Goal: Information Seeking & Learning: Compare options

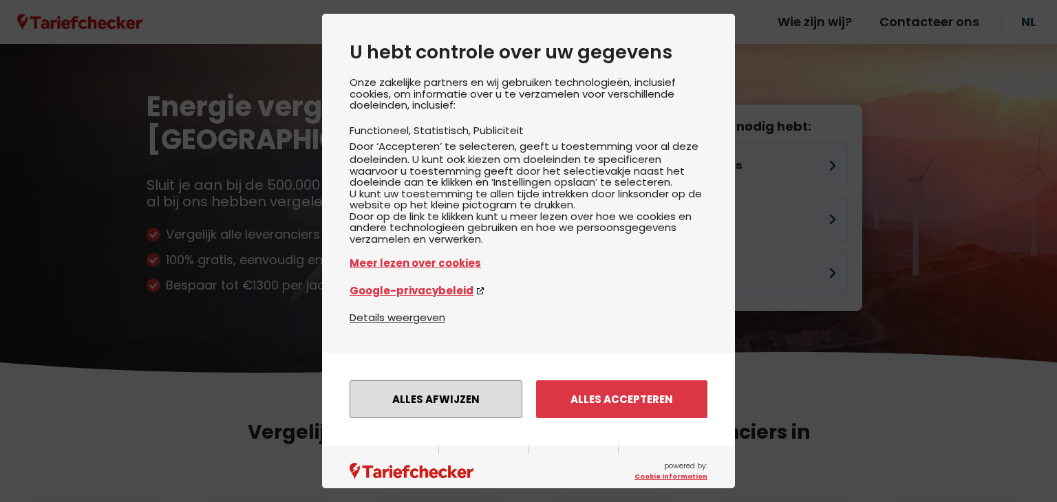
click at [457, 418] on button "Alles afwijzen" at bounding box center [435, 399] width 173 height 38
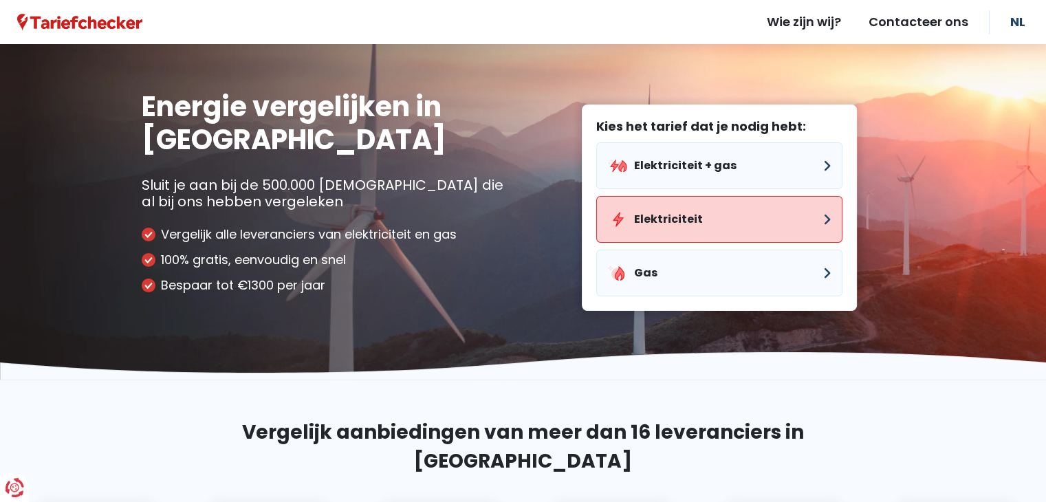
click at [722, 229] on button "Elektriciteit" at bounding box center [719, 219] width 246 height 47
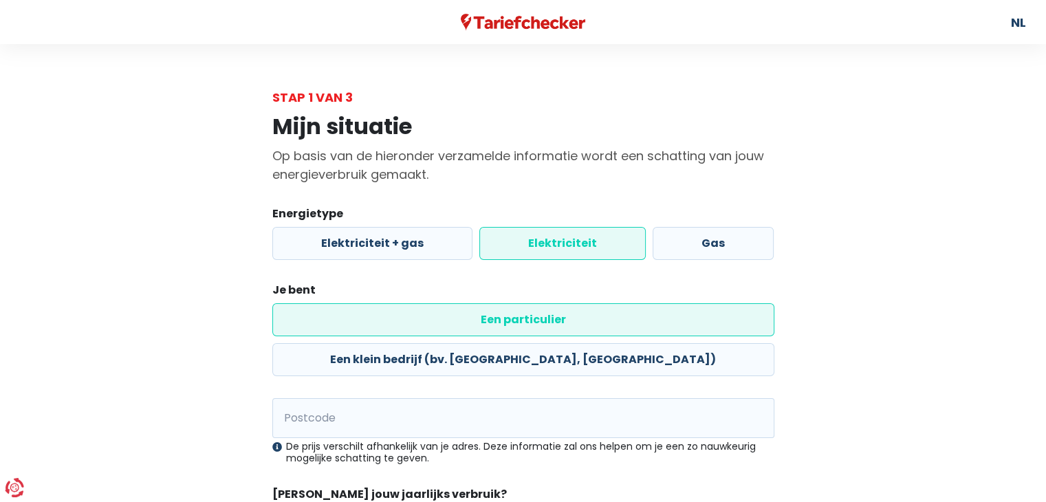
scroll to position [105, 0]
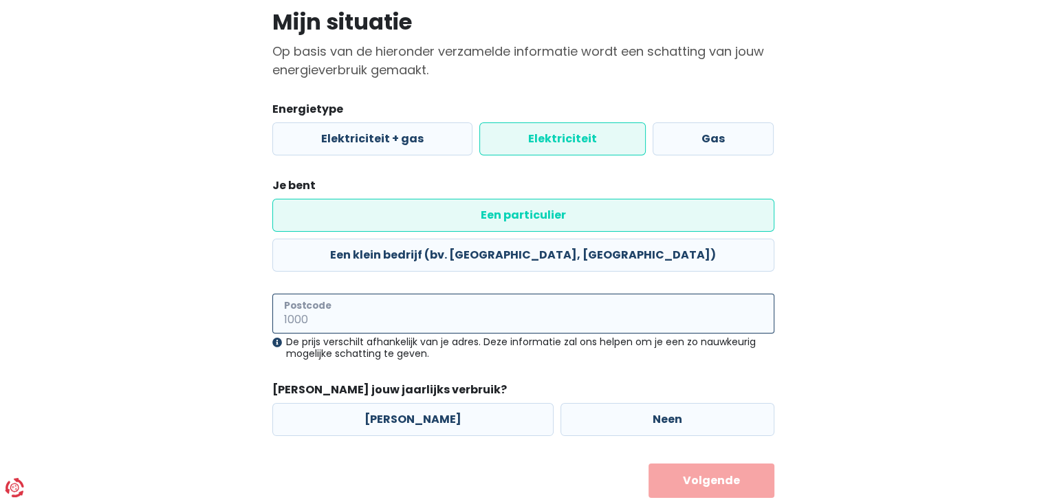
click at [528, 294] on input "Postcode" at bounding box center [523, 314] width 502 height 40
type input "8900"
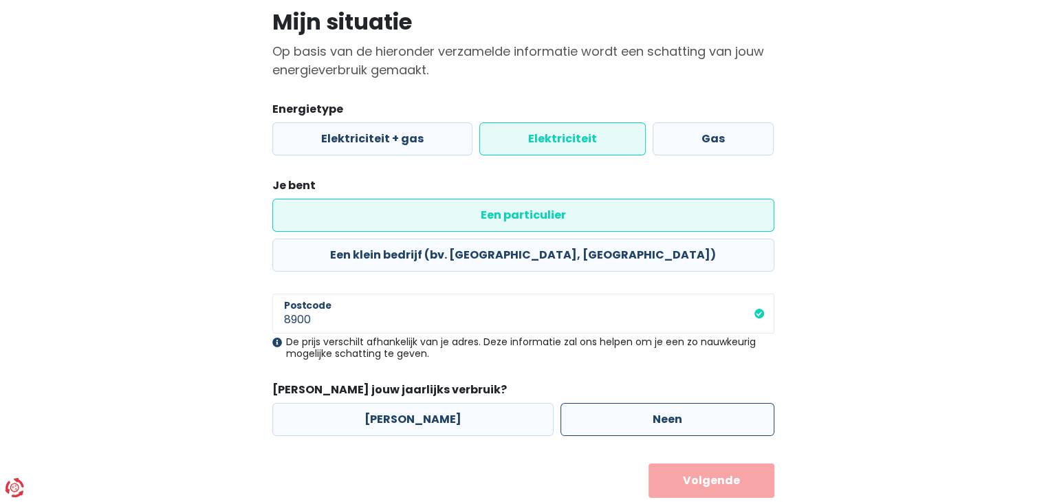
click at [633, 403] on label "Neen" at bounding box center [668, 419] width 214 height 33
click at [633, 403] on input "Neen" at bounding box center [668, 419] width 214 height 33
radio input "true"
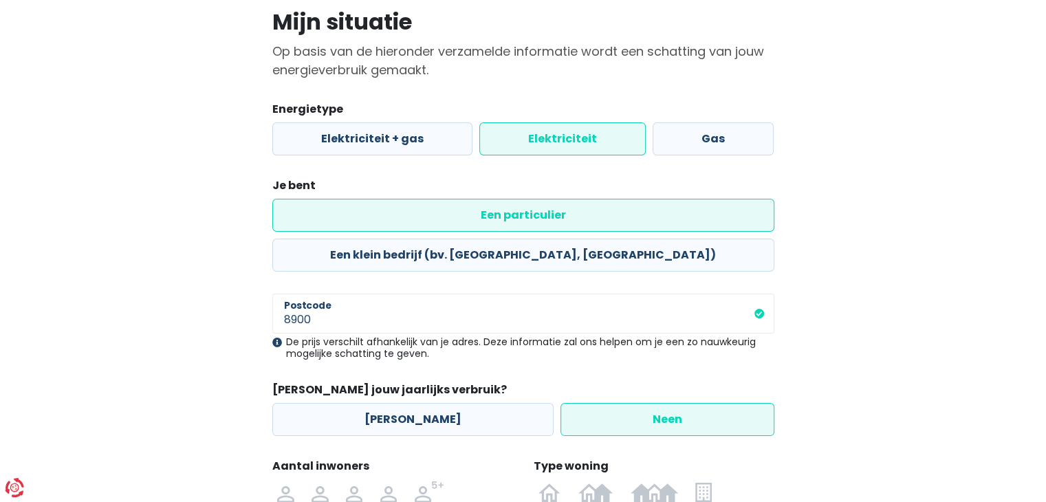
scroll to position [250, 0]
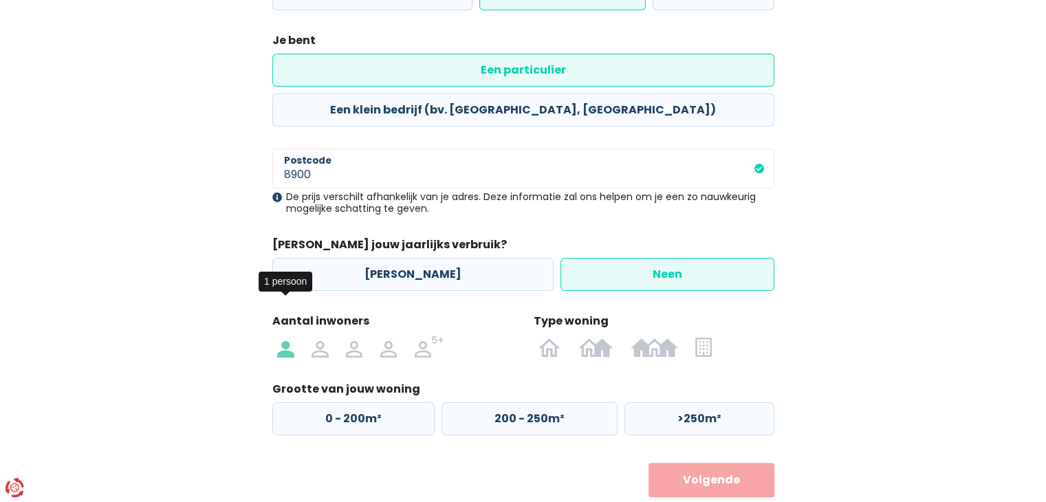
click at [286, 336] on img at bounding box center [285, 347] width 17 height 22
click at [286, 336] on input "radio" at bounding box center [286, 347] width 34 height 22
radio input "true"
click at [704, 336] on img at bounding box center [704, 347] width 16 height 22
click at [704, 336] on input "radio" at bounding box center [704, 347] width 34 height 22
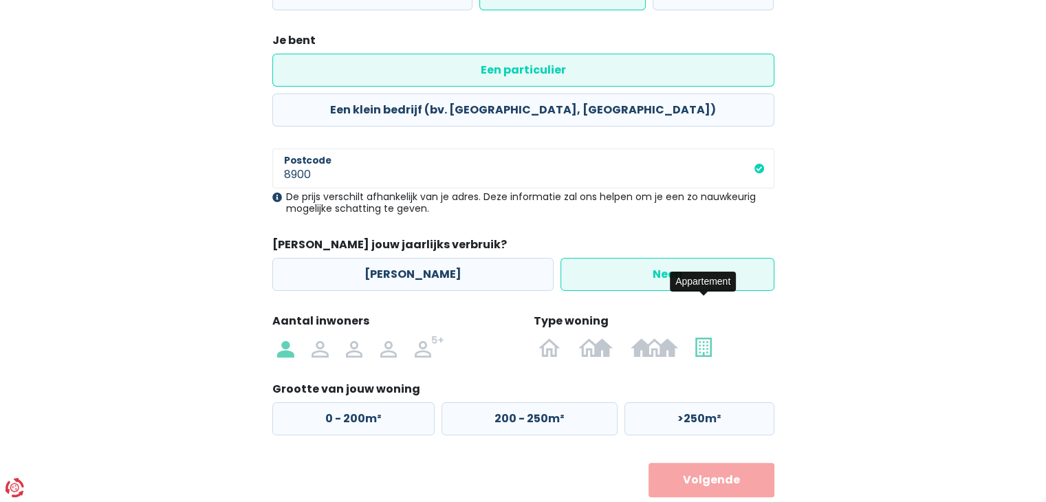
radio input "true"
click at [507, 402] on label "50 - 100m²" at bounding box center [526, 418] width 173 height 33
click at [507, 402] on input "50 - 100m²" at bounding box center [526, 418] width 173 height 33
radio input "true"
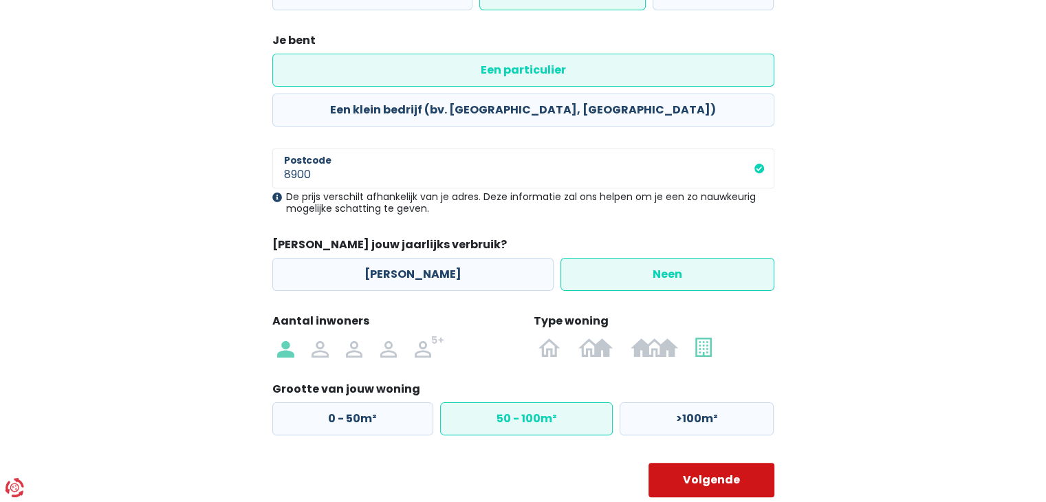
click at [718, 463] on button "Volgende" at bounding box center [712, 480] width 126 height 34
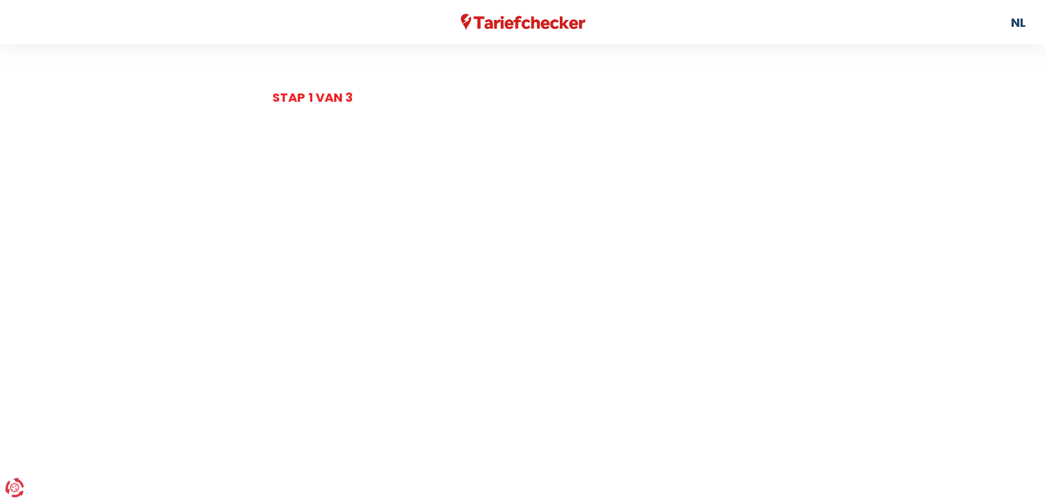
select select
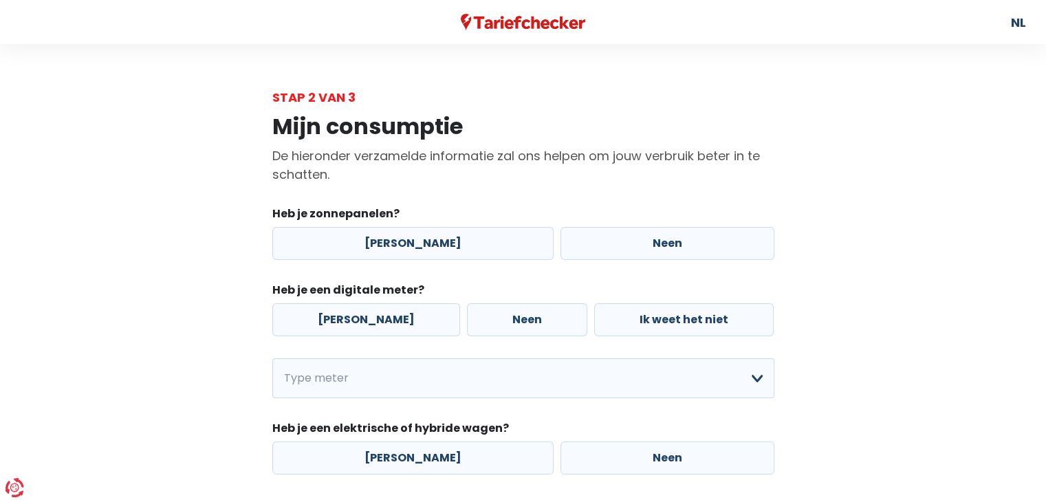
click at [676, 262] on div "[PERSON_NAME] Neen" at bounding box center [523, 244] width 509 height 40
click at [671, 243] on label "Neen" at bounding box center [668, 243] width 214 height 33
click at [671, 243] on input "Neen" at bounding box center [668, 243] width 214 height 33
radio input "true"
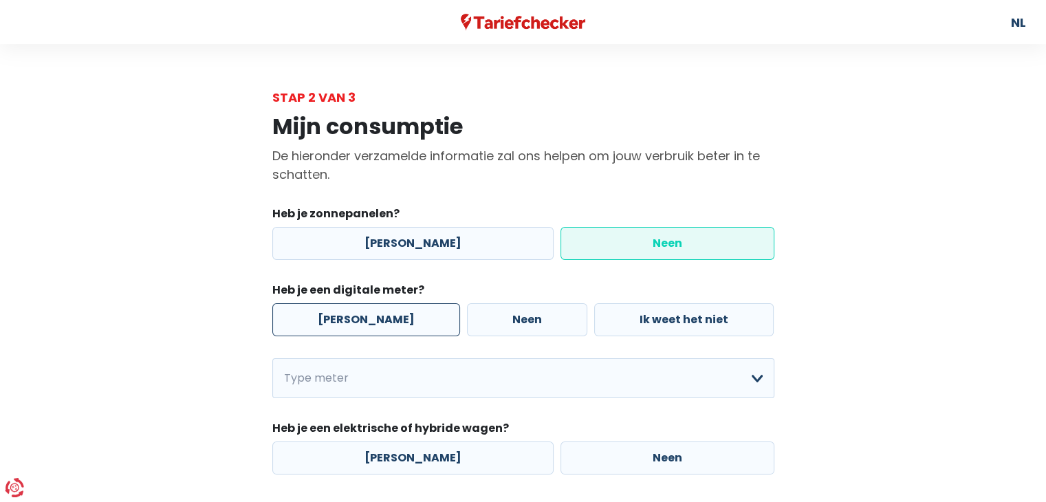
click at [338, 314] on label "[PERSON_NAME]" at bounding box center [366, 319] width 188 height 33
click at [338, 314] on input "[PERSON_NAME]" at bounding box center [366, 319] width 188 height 33
radio input "true"
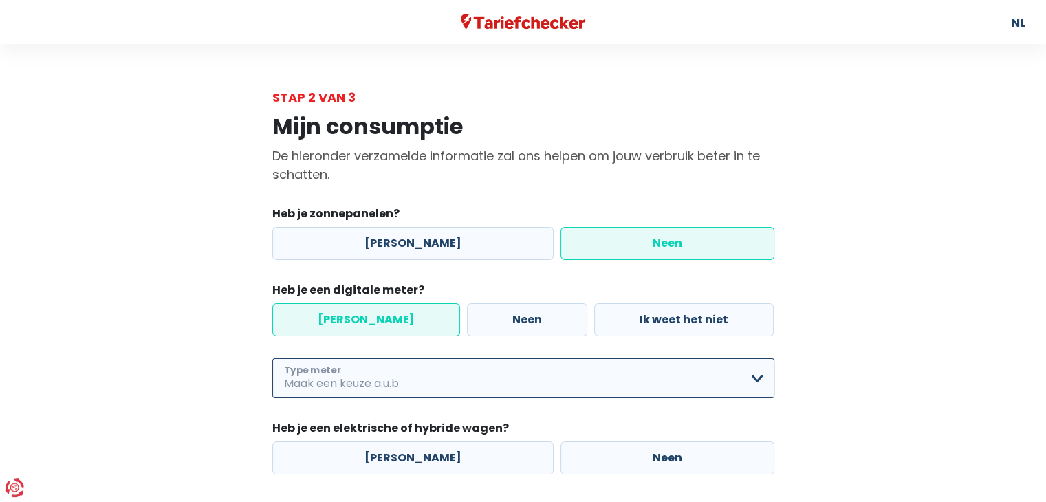
click at [419, 398] on select "Enkelvoudig Tweevoudig Enkelvoudig + uitsluitend nachttarief Tweevoudig + uitsl…" at bounding box center [523, 378] width 502 height 40
select select "day_night_bi_hourly"
click at [272, 359] on select "Enkelvoudig Tweevoudig Enkelvoudig + uitsluitend nachttarief Tweevoudig + uitsl…" at bounding box center [523, 378] width 502 height 40
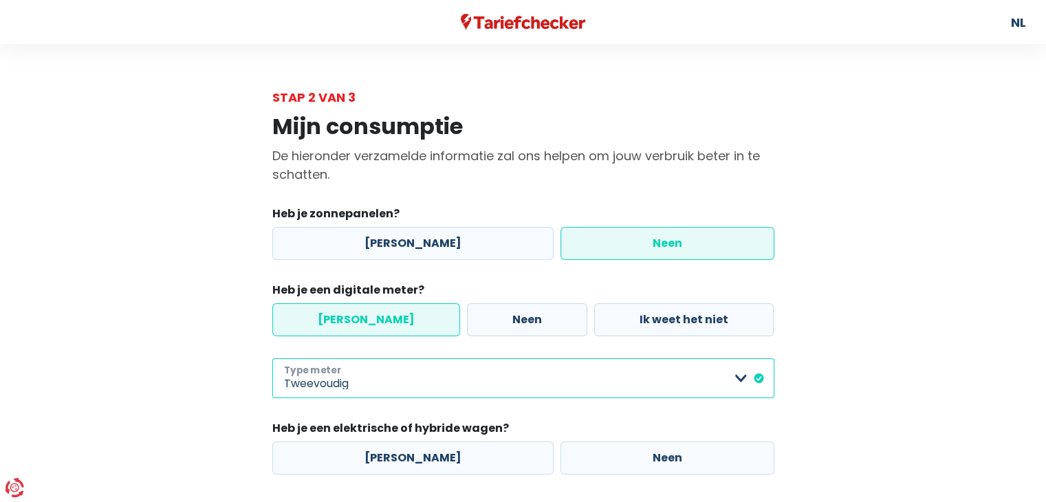
scroll to position [79, 0]
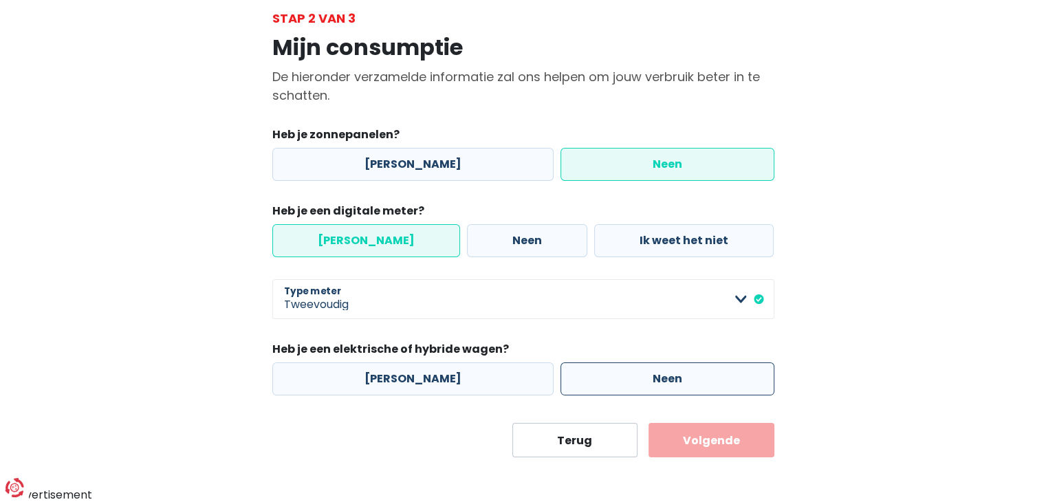
click at [566, 394] on label "Neen" at bounding box center [668, 379] width 214 height 33
click at [566, 394] on input "Neen" at bounding box center [668, 379] width 214 height 33
radio input "true"
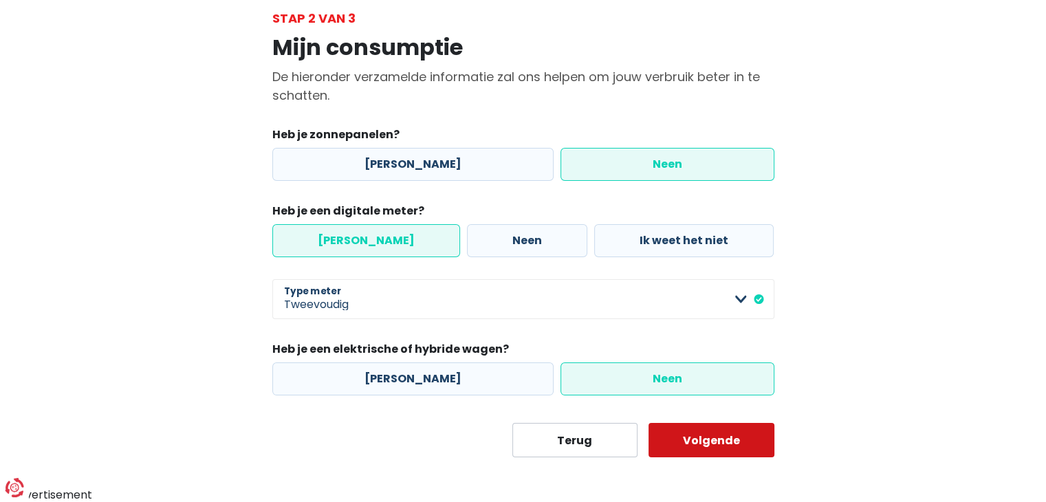
click at [753, 455] on button "Volgende" at bounding box center [712, 440] width 126 height 34
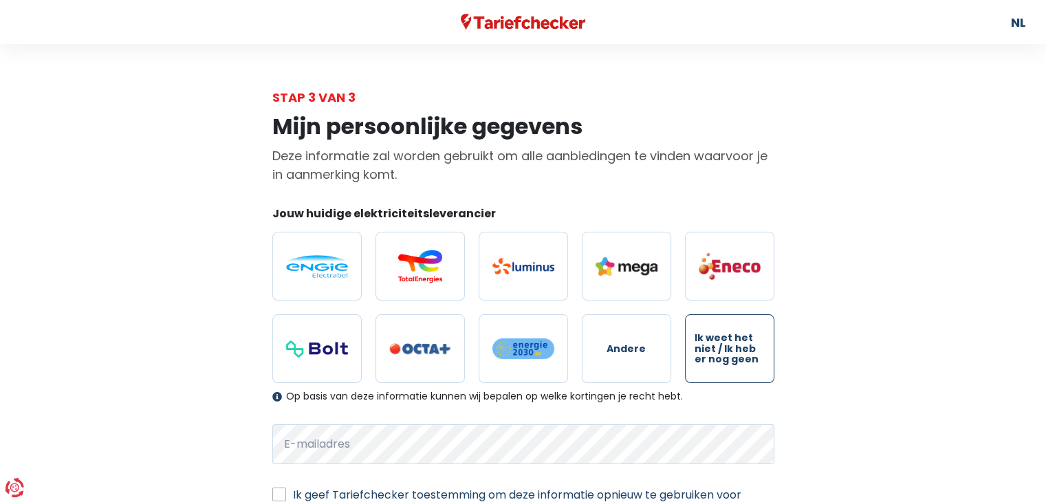
click at [719, 333] on span "Ik weet het niet / Ik heb er nog geen" at bounding box center [730, 349] width 70 height 32
click at [719, 332] on input "Ik weet het niet / Ik heb er nog geen" at bounding box center [729, 348] width 89 height 69
radio input "true"
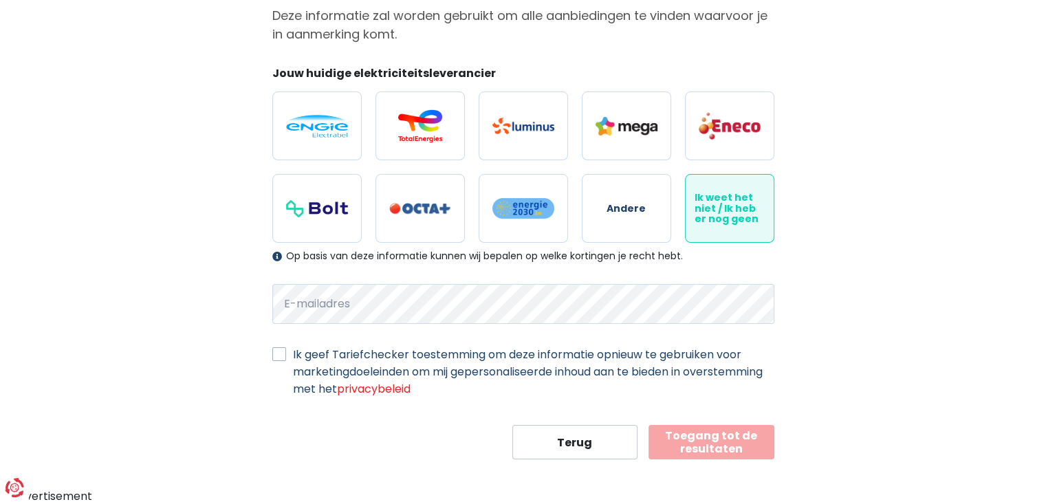
click at [293, 349] on label "Ik geef Tariefchecker toestemming om deze informatie opnieuw te gebruiken voor …" at bounding box center [534, 372] width 482 height 52
click at [280, 349] on input "Ik geef Tariefchecker toestemming om deze informatie opnieuw te gebruiken voor …" at bounding box center [279, 353] width 14 height 14
click at [293, 349] on label "Ik geef Tariefchecker toestemming om deze informatie opnieuw te gebruiken voor …" at bounding box center [534, 372] width 482 height 52
click at [280, 349] on input "Ik geef Tariefchecker toestemming om deze informatie opnieuw te gebruiken voor …" at bounding box center [279, 353] width 14 height 14
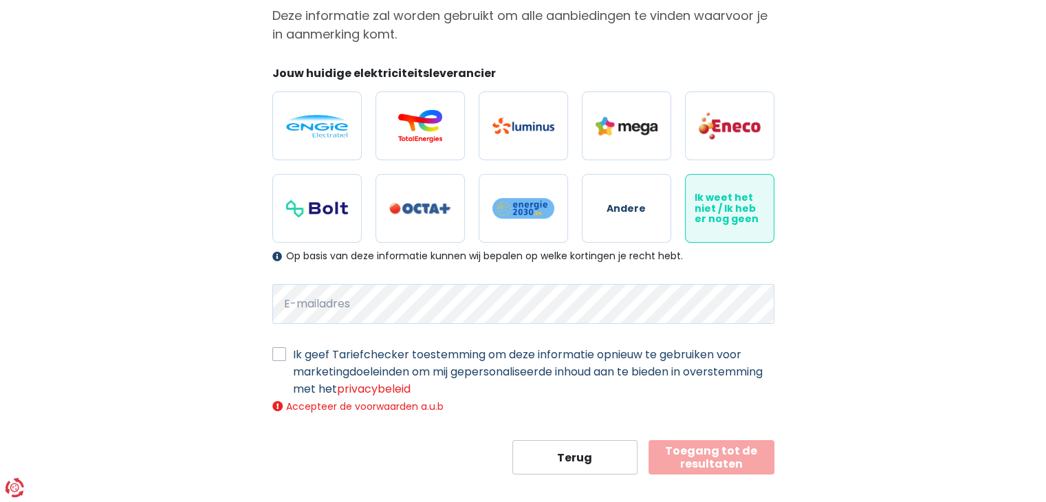
click at [293, 356] on label "Ik geef Tariefchecker toestemming om deze informatie opnieuw te gebruiken voor …" at bounding box center [534, 372] width 482 height 52
click at [279, 356] on input "Ik geef Tariefchecker toestemming om deze informatie opnieuw te gebruiken voor …" at bounding box center [279, 353] width 14 height 14
checkbox input "true"
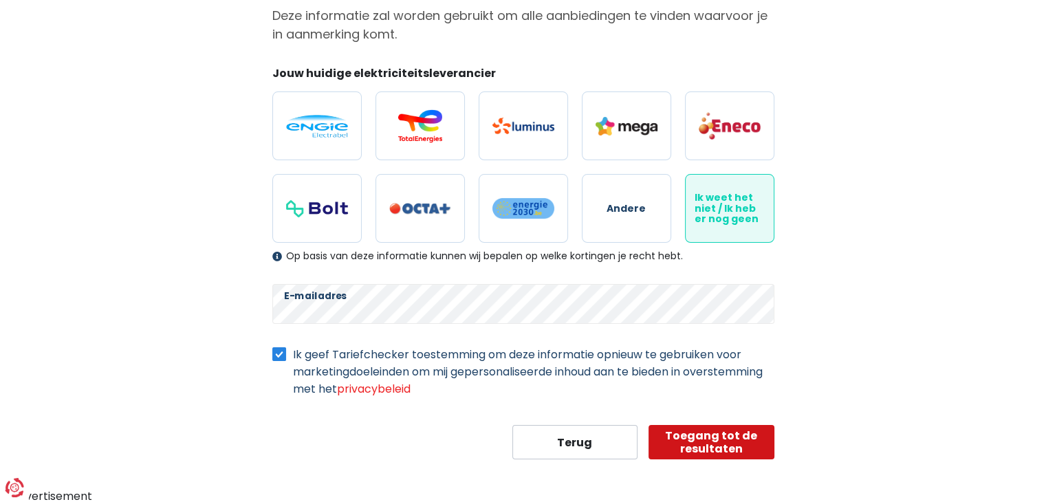
click at [707, 437] on button "Toegang tot de resultaten" at bounding box center [712, 442] width 126 height 34
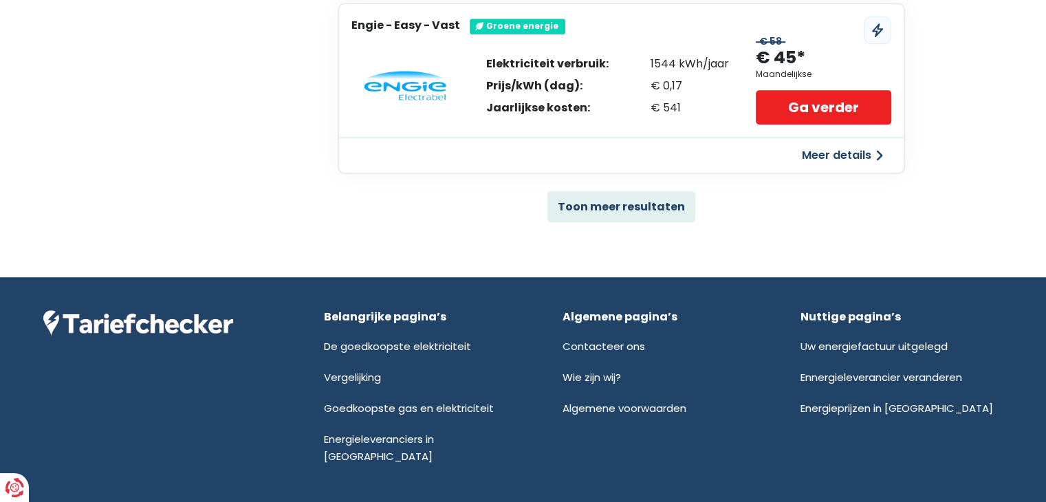
scroll to position [972, 0]
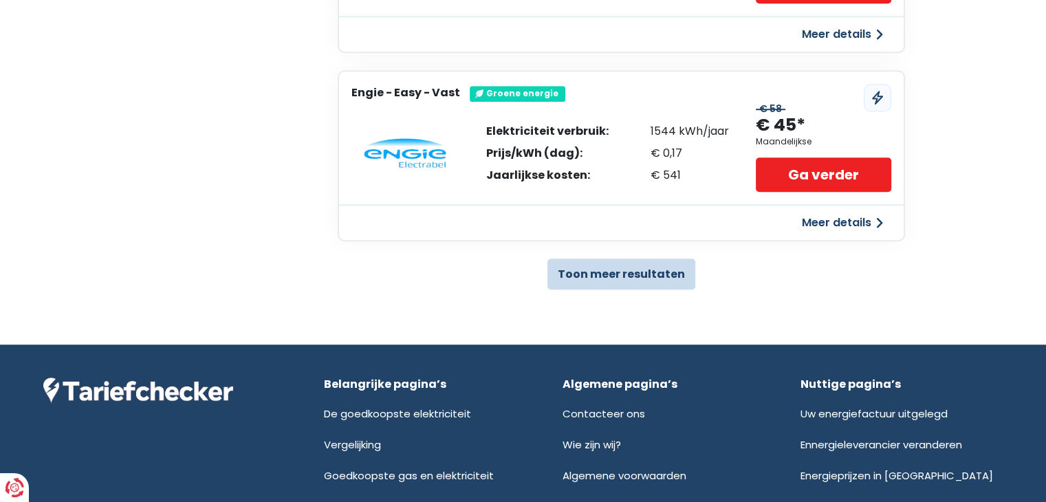
click at [603, 273] on button "Toon meer resultaten" at bounding box center [622, 274] width 148 height 31
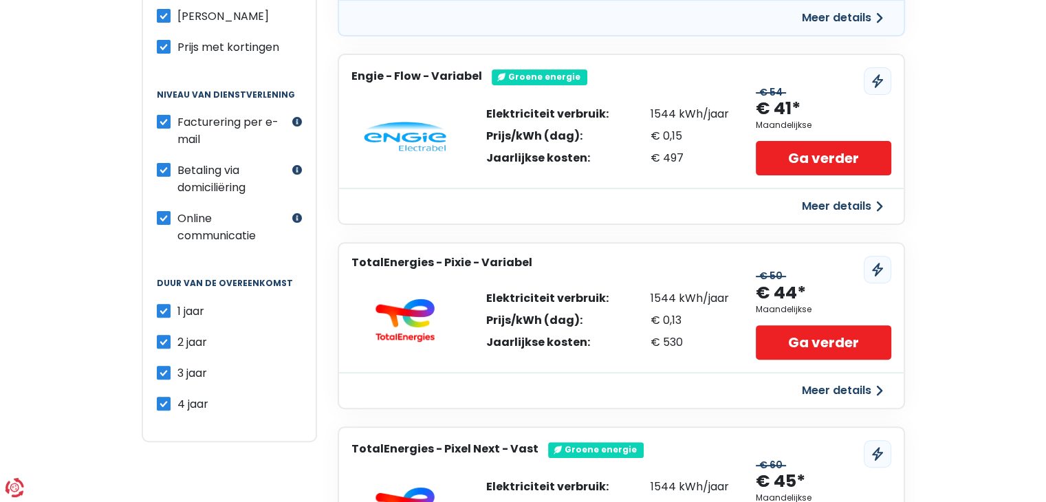
scroll to position [393, 0]
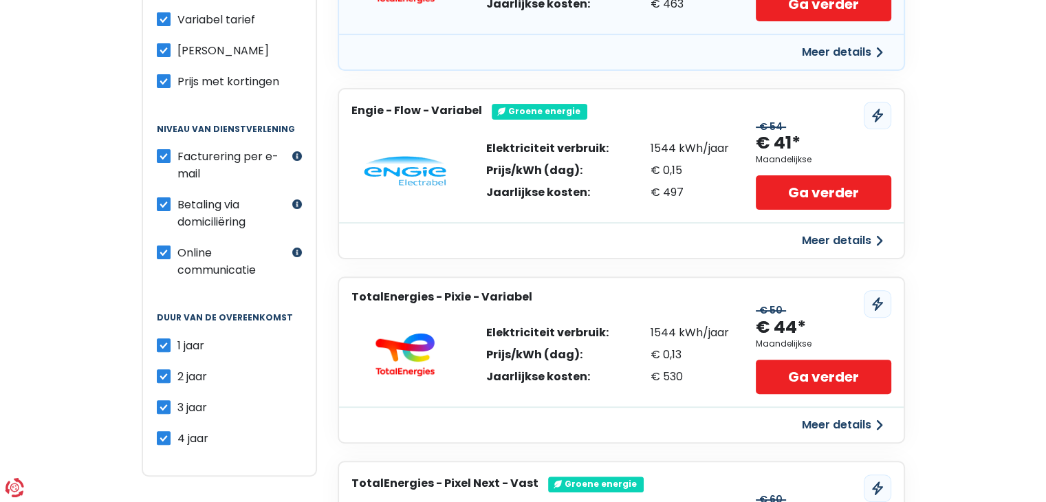
click at [177, 368] on label "2 jaar" at bounding box center [192, 376] width 30 height 17
click at [164, 368] on input "2 jaar" at bounding box center [164, 375] width 14 height 14
checkbox input "false"
click at [177, 399] on label "3 jaar" at bounding box center [192, 407] width 30 height 17
click at [164, 399] on input "3 jaar" at bounding box center [164, 406] width 14 height 14
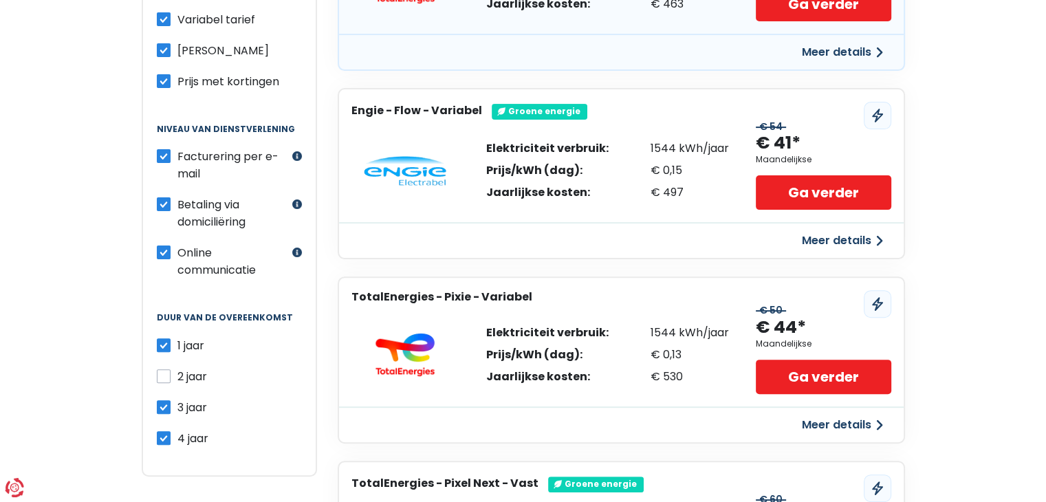
checkbox input "false"
click at [177, 430] on label "4 jaar" at bounding box center [192, 438] width 31 height 17
click at [164, 430] on input "4 jaar" at bounding box center [164, 437] width 14 height 14
checkbox input "false"
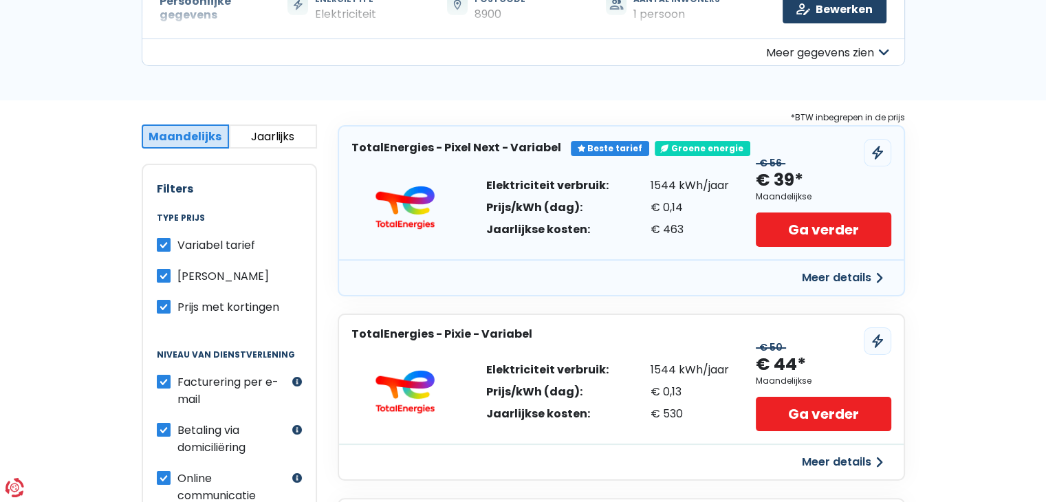
scroll to position [96, 0]
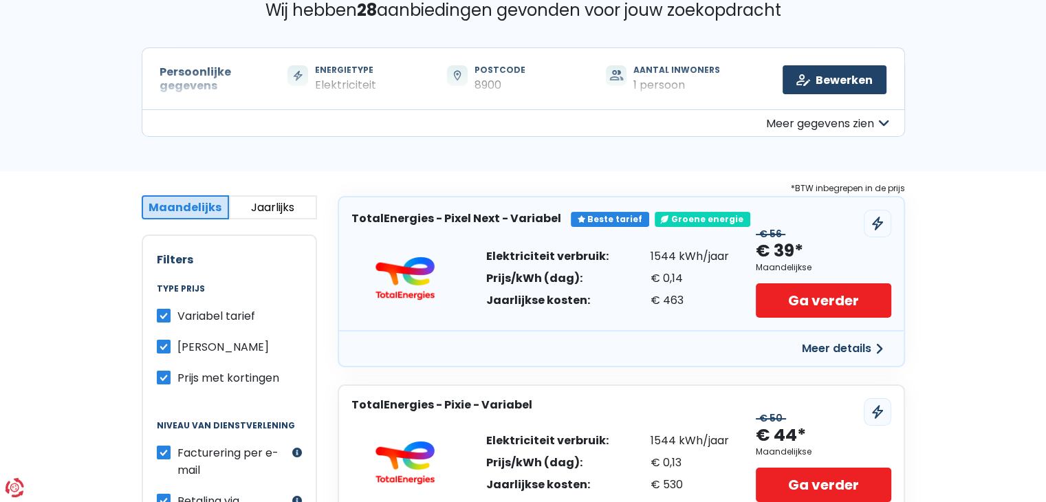
click at [278, 202] on button "Jaarlijks" at bounding box center [273, 207] width 88 height 24
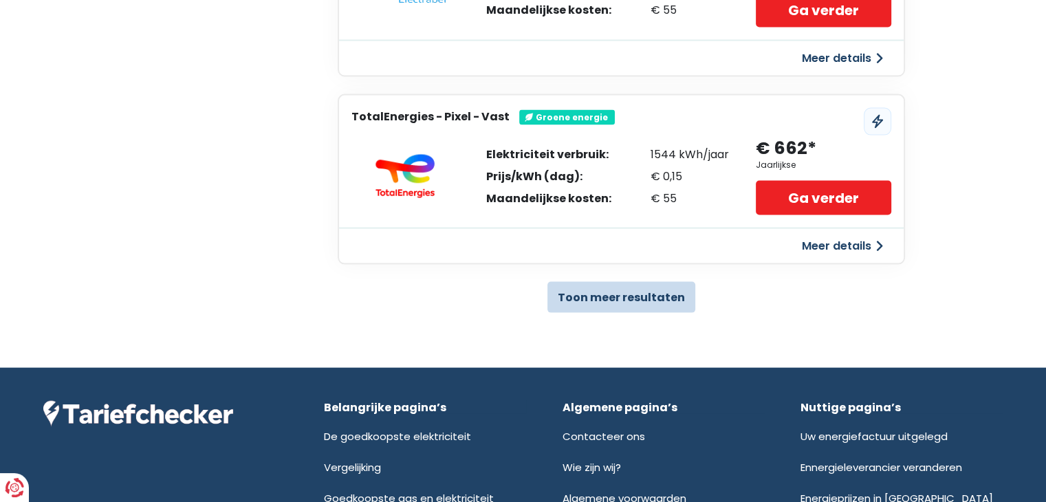
scroll to position [2810, 0]
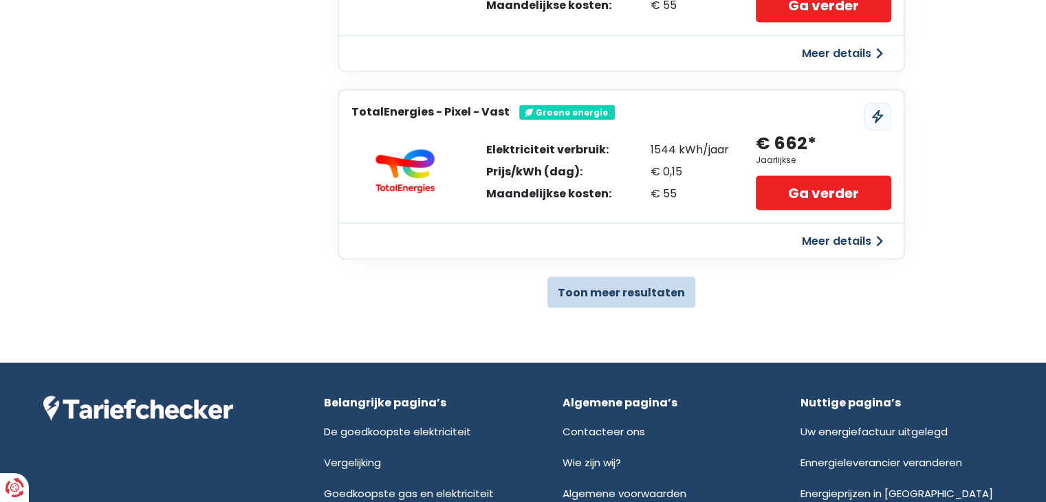
click at [666, 277] on button "Toon meer resultaten" at bounding box center [622, 292] width 148 height 31
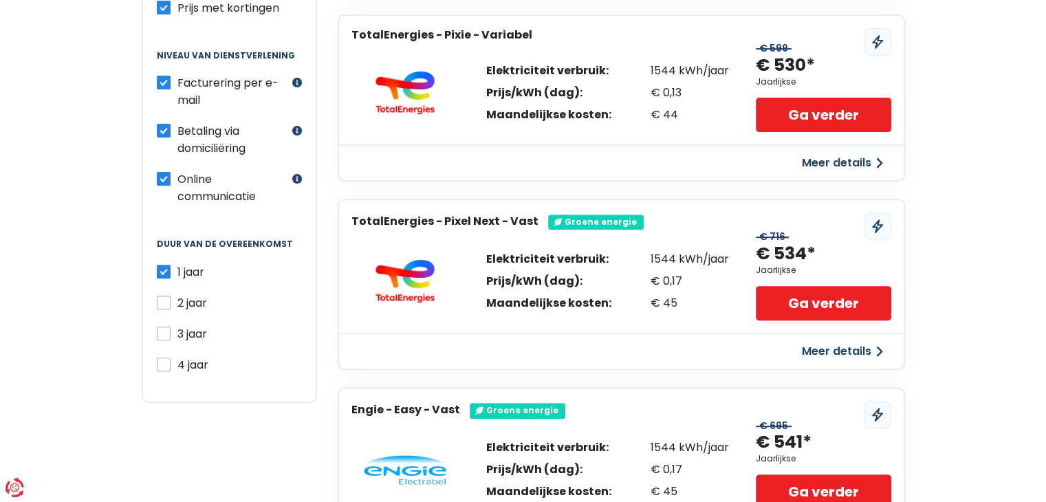
scroll to position [0, 0]
